Goal: Information Seeking & Learning: Learn about a topic

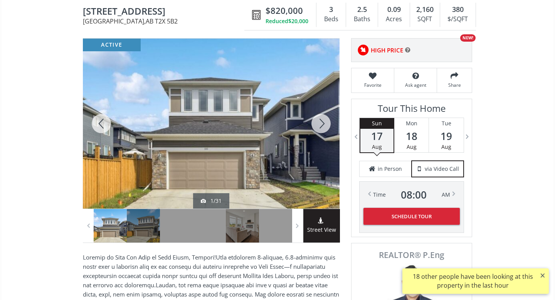
scroll to position [77, 0]
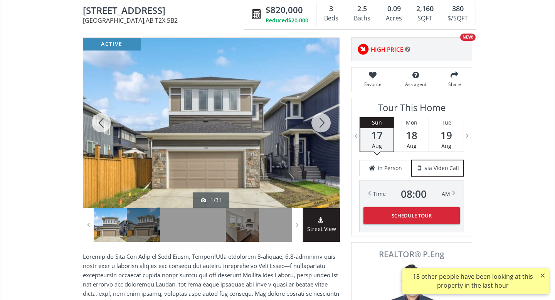
click at [323, 124] on div at bounding box center [321, 123] width 37 height 170
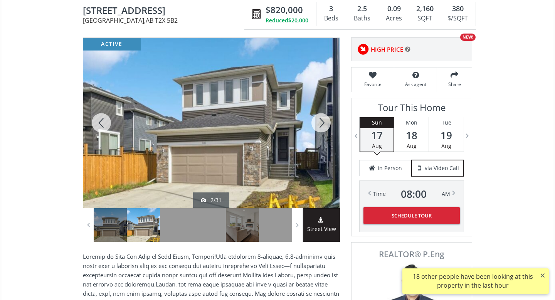
click at [323, 124] on div at bounding box center [321, 123] width 37 height 170
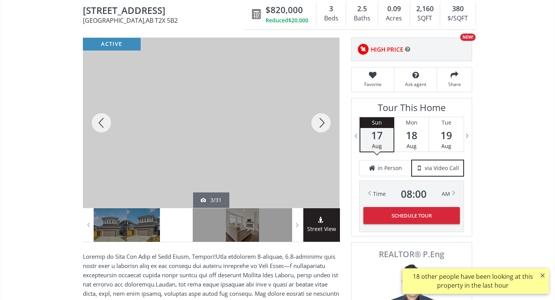
click at [323, 124] on div at bounding box center [321, 123] width 37 height 170
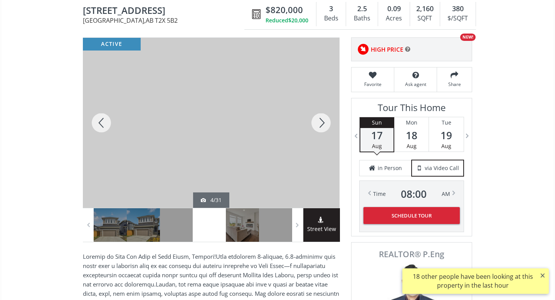
click at [323, 124] on div at bounding box center [321, 123] width 37 height 170
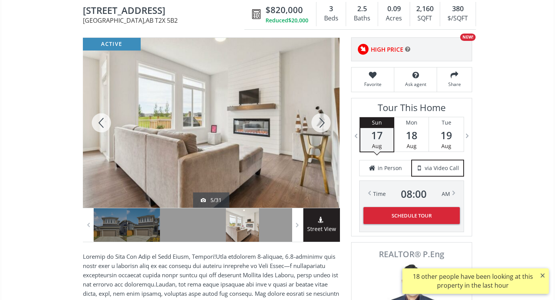
click at [323, 124] on div at bounding box center [321, 123] width 37 height 170
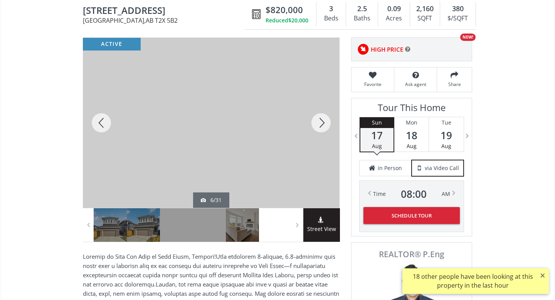
click at [323, 124] on div at bounding box center [321, 123] width 37 height 170
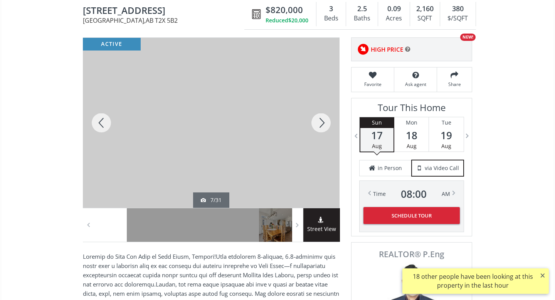
click at [323, 124] on div at bounding box center [321, 123] width 37 height 170
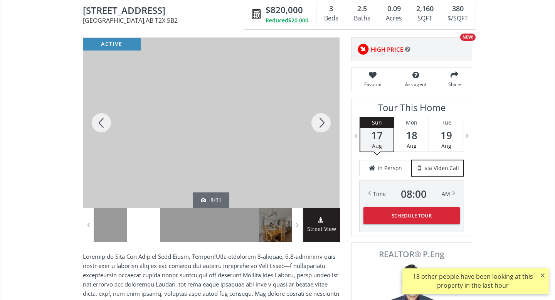
click at [323, 124] on div at bounding box center [321, 123] width 37 height 170
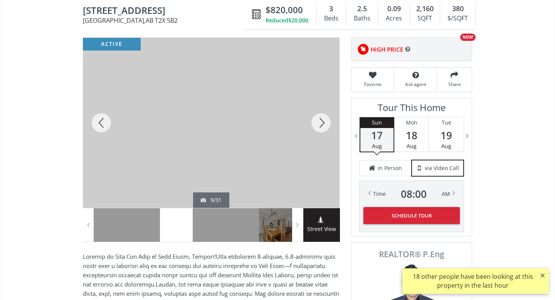
click at [323, 124] on div at bounding box center [321, 123] width 37 height 170
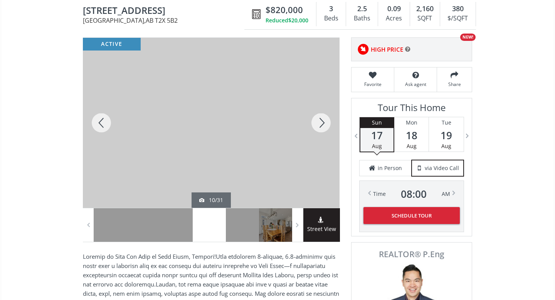
click at [323, 124] on div at bounding box center [321, 123] width 37 height 170
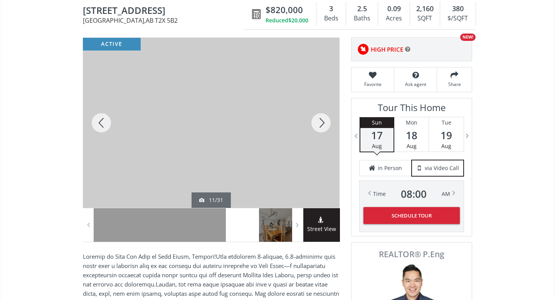
click at [323, 124] on div at bounding box center [321, 123] width 37 height 170
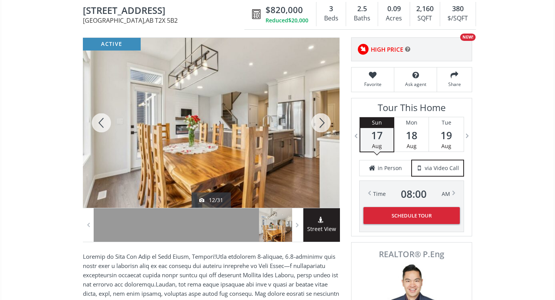
click at [323, 124] on div at bounding box center [321, 123] width 37 height 170
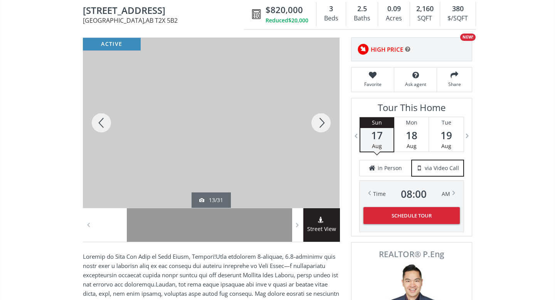
click at [323, 124] on div at bounding box center [321, 123] width 37 height 170
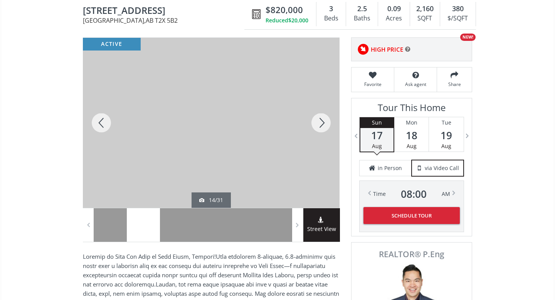
click at [323, 124] on div at bounding box center [321, 123] width 37 height 170
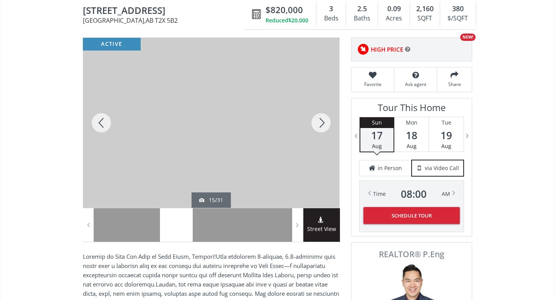
click at [323, 124] on div at bounding box center [321, 123] width 37 height 170
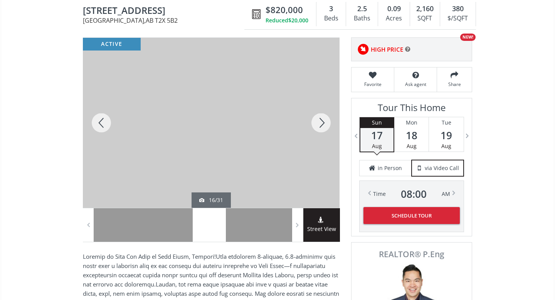
click at [323, 124] on div at bounding box center [321, 123] width 37 height 170
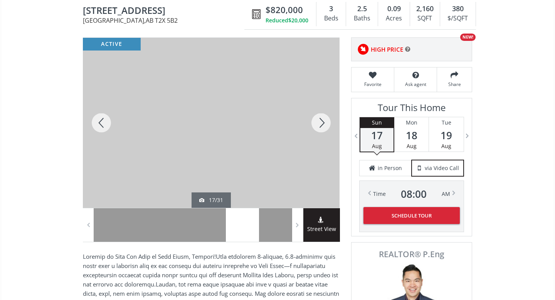
click at [323, 124] on div at bounding box center [321, 123] width 37 height 170
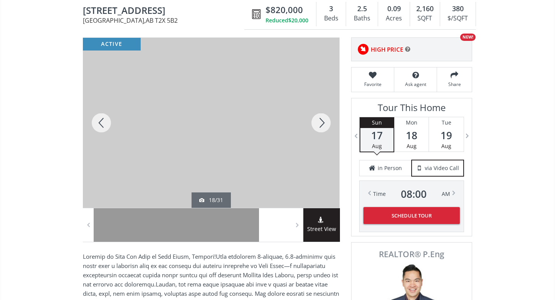
click at [323, 124] on div at bounding box center [321, 123] width 37 height 170
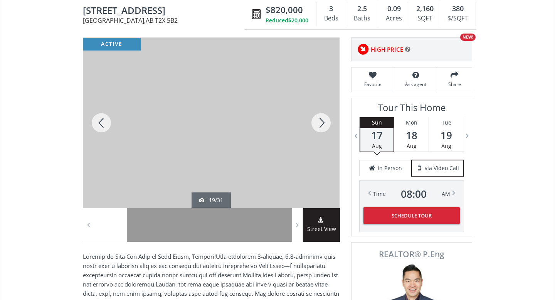
click at [323, 124] on div at bounding box center [321, 123] width 37 height 170
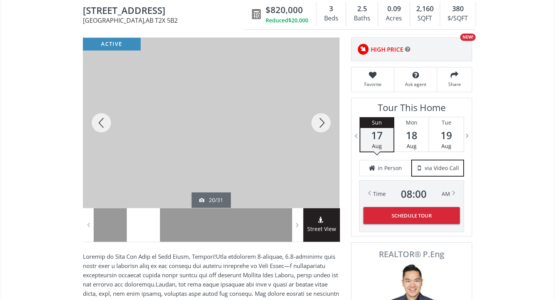
click at [323, 124] on div at bounding box center [321, 123] width 37 height 170
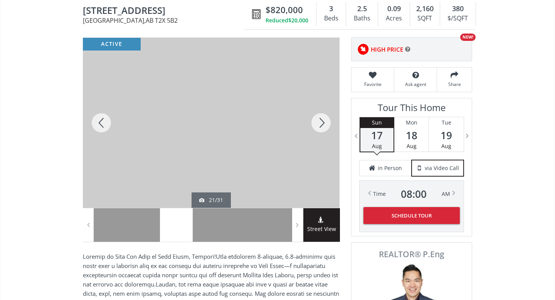
click at [323, 124] on div at bounding box center [321, 123] width 37 height 170
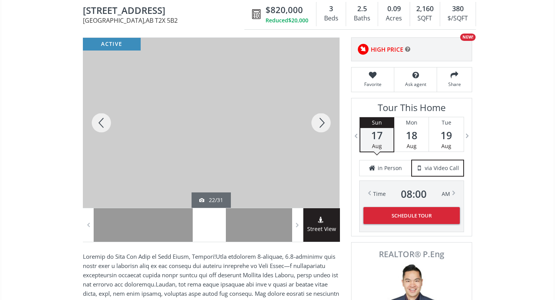
click at [323, 124] on div at bounding box center [321, 123] width 37 height 170
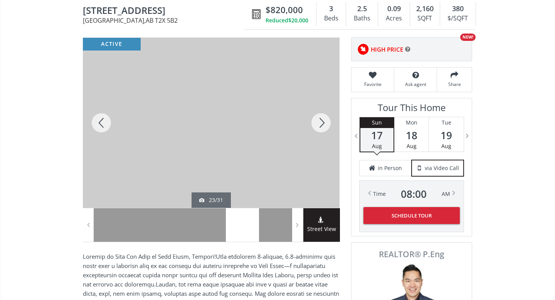
click at [323, 124] on div at bounding box center [321, 123] width 37 height 170
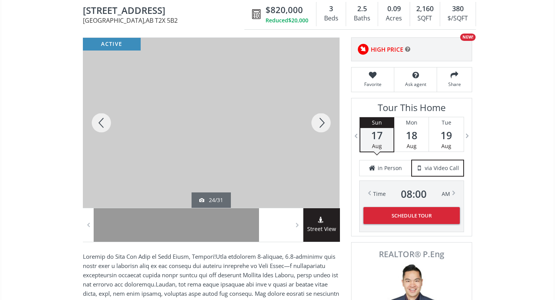
click at [323, 124] on div at bounding box center [321, 123] width 37 height 170
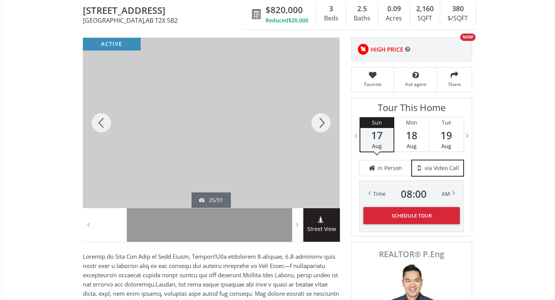
click at [323, 124] on div at bounding box center [321, 123] width 37 height 170
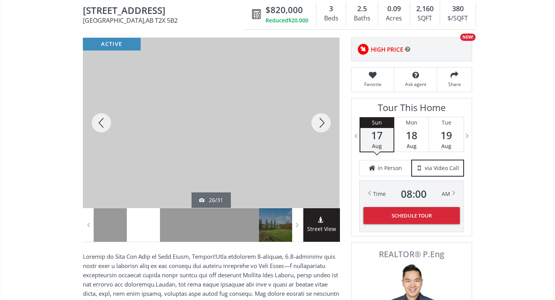
click at [323, 124] on div at bounding box center [321, 123] width 37 height 170
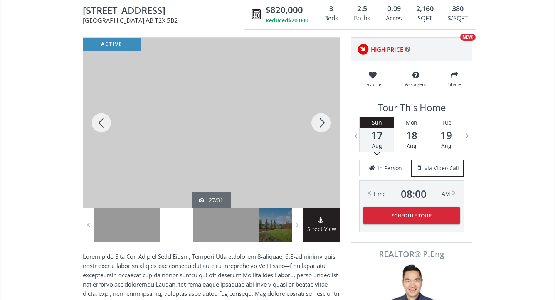
click at [323, 124] on div at bounding box center [321, 123] width 37 height 170
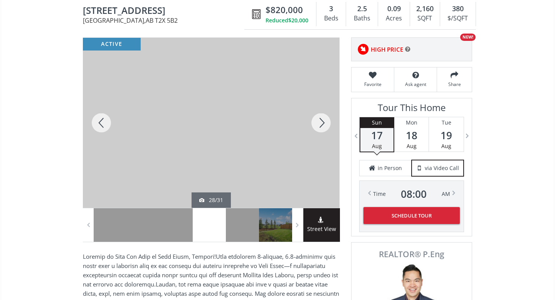
click at [323, 124] on div at bounding box center [321, 123] width 37 height 170
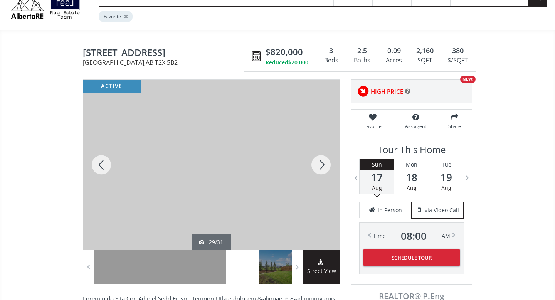
scroll to position [0, 0]
